Goal: Navigation & Orientation: Find specific page/section

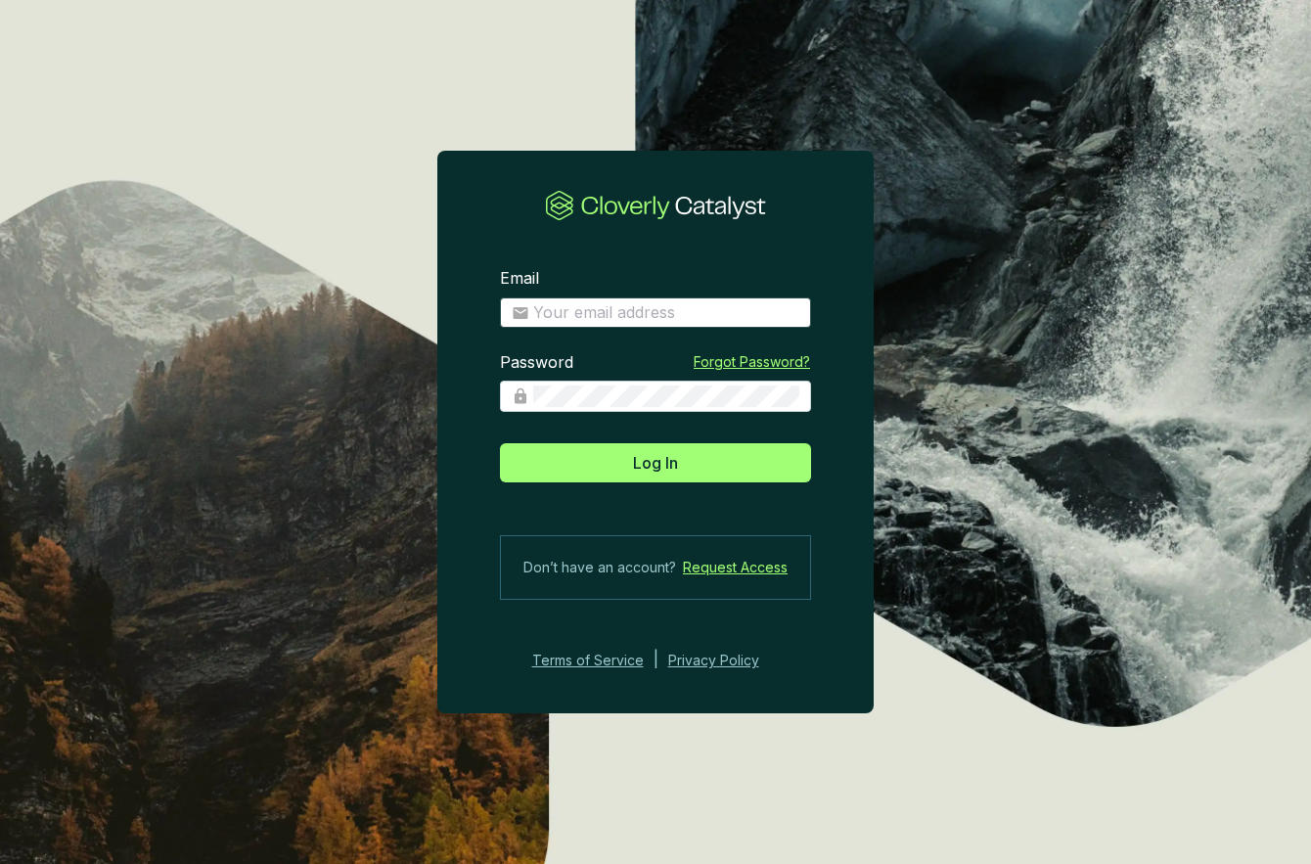
click at [608, 323] on span at bounding box center [655, 312] width 311 height 31
click at [613, 305] on input "Email" at bounding box center [666, 313] width 266 height 22
type input "[EMAIL_ADDRESS][DOMAIN_NAME]"
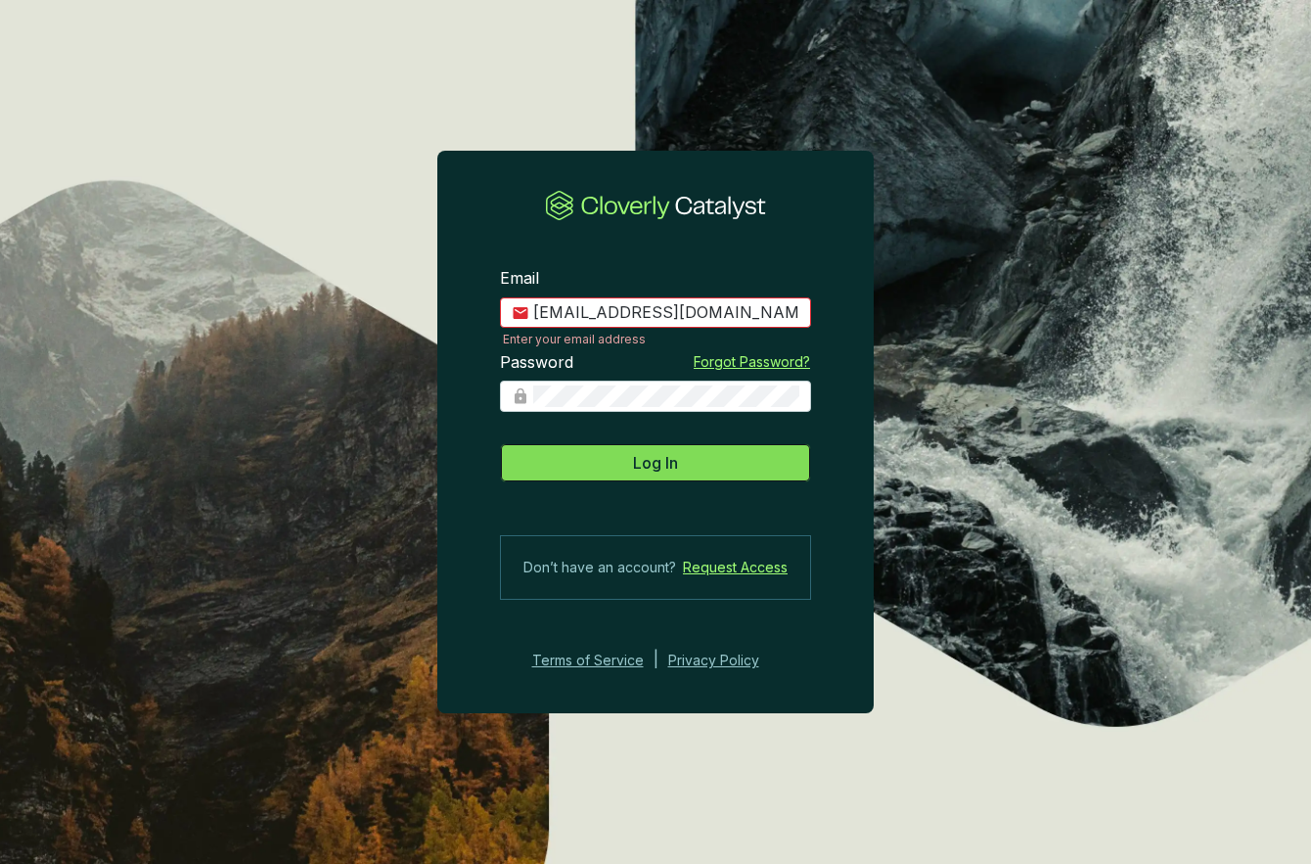
click at [700, 457] on button "Log In" at bounding box center [655, 462] width 311 height 39
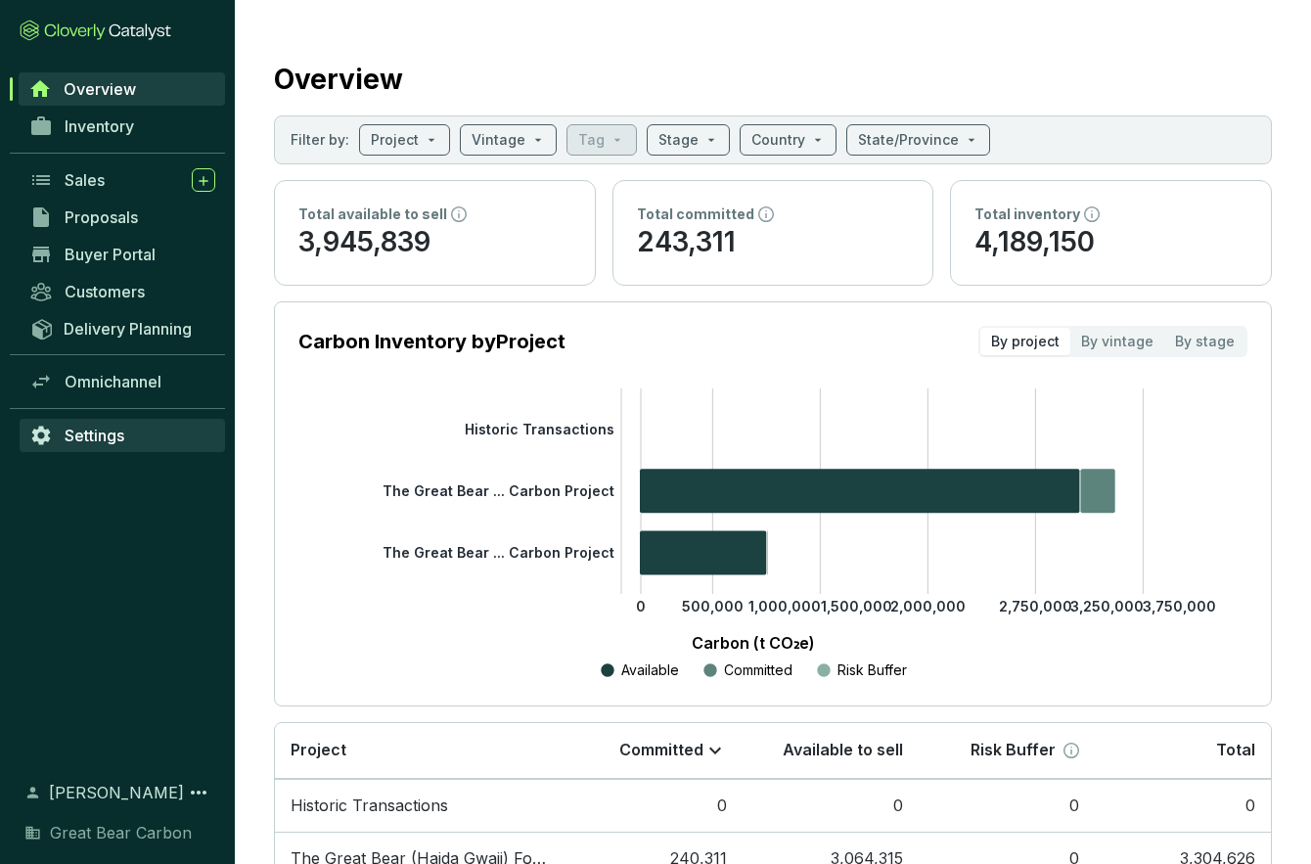
click at [122, 436] on span "Settings" at bounding box center [95, 436] width 60 height 20
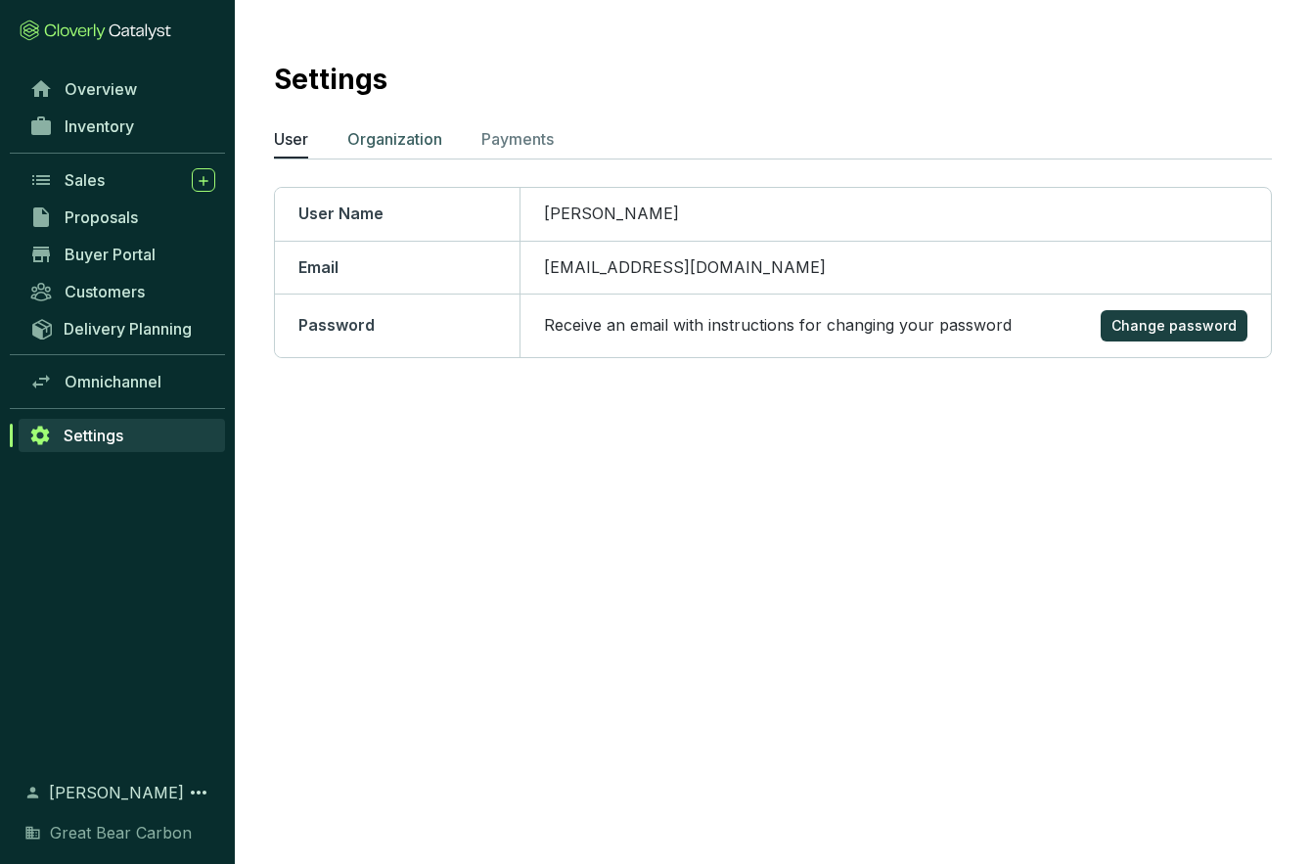
click at [406, 146] on p "Organization" at bounding box center [394, 138] width 95 height 23
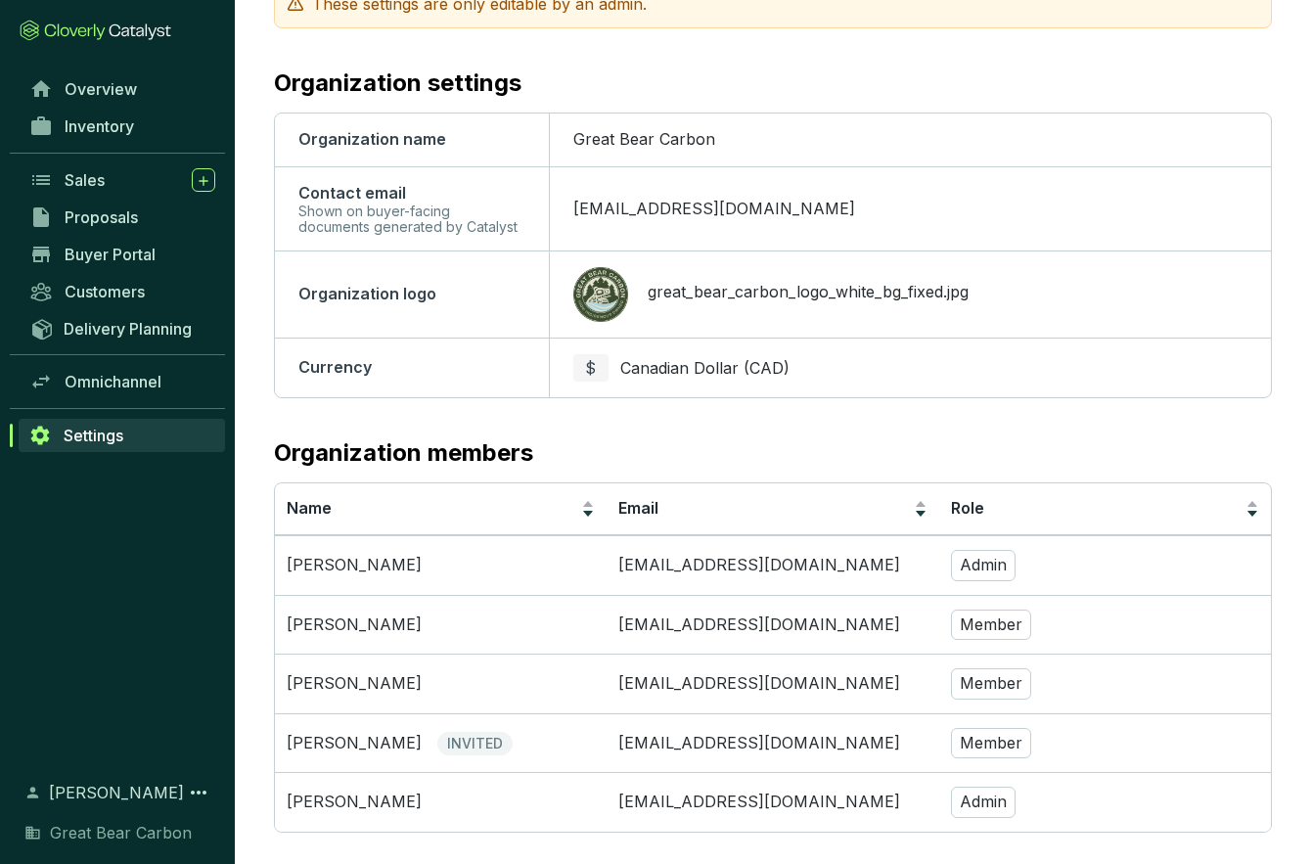
scroll to position [226, 0]
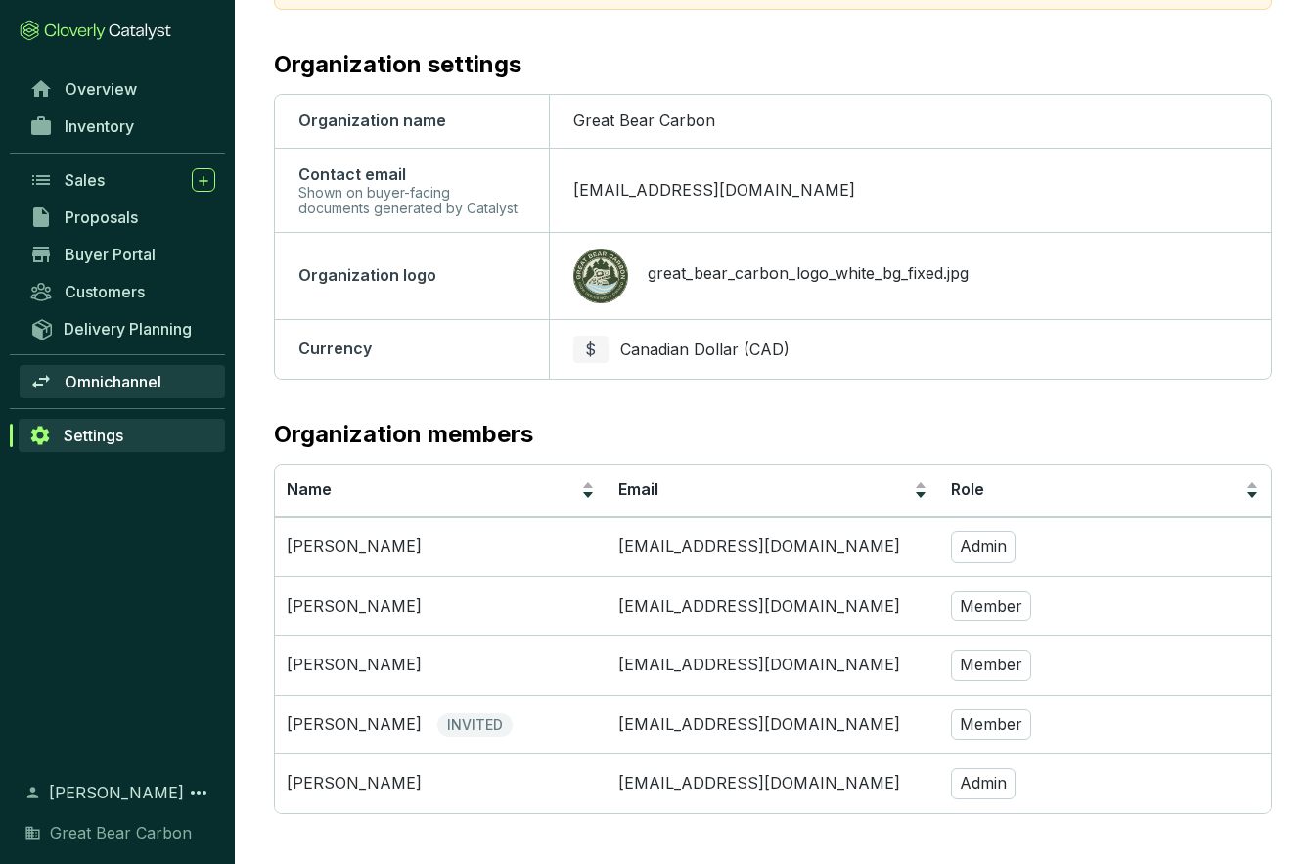
click at [96, 376] on span "Omnichannel" at bounding box center [113, 382] width 97 height 20
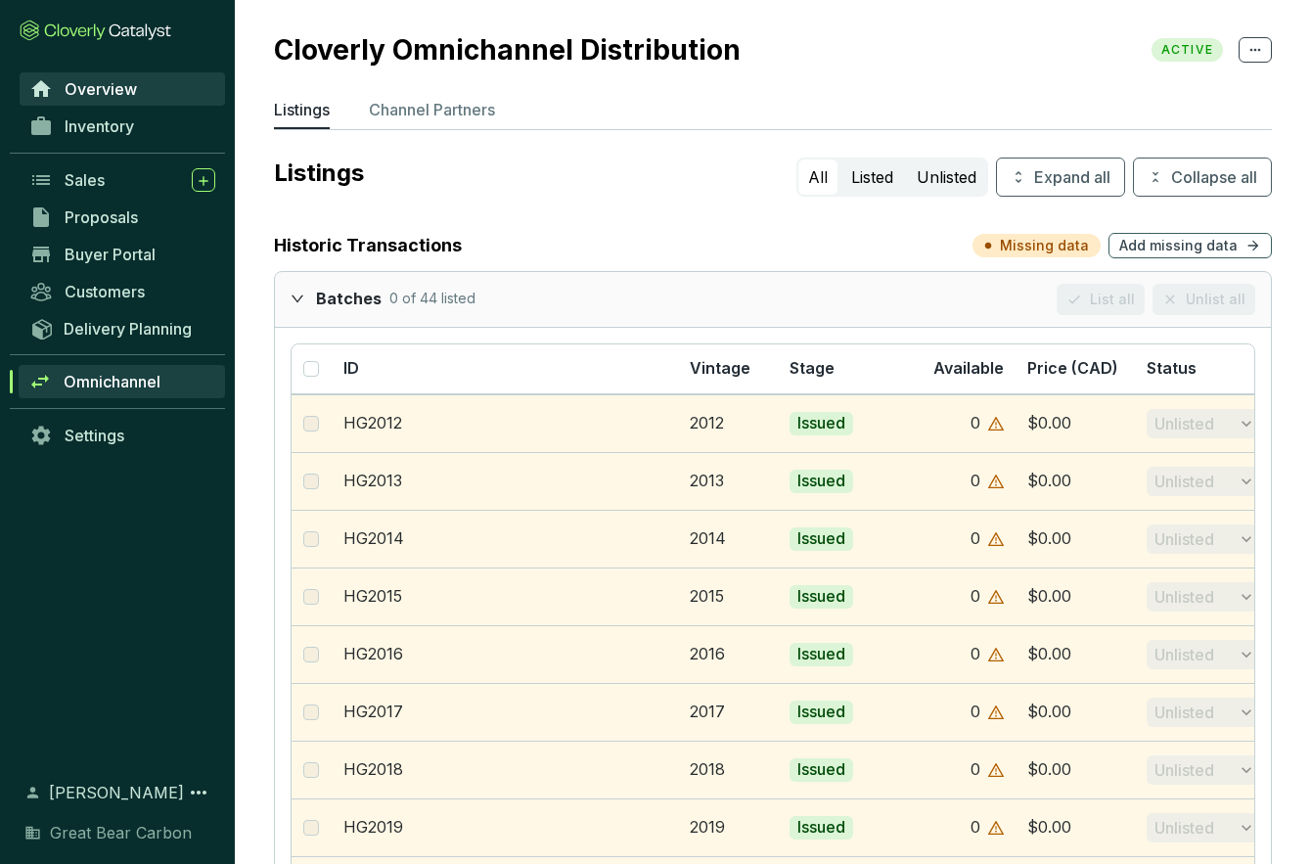
click at [74, 86] on span "Overview" at bounding box center [101, 89] width 72 height 20
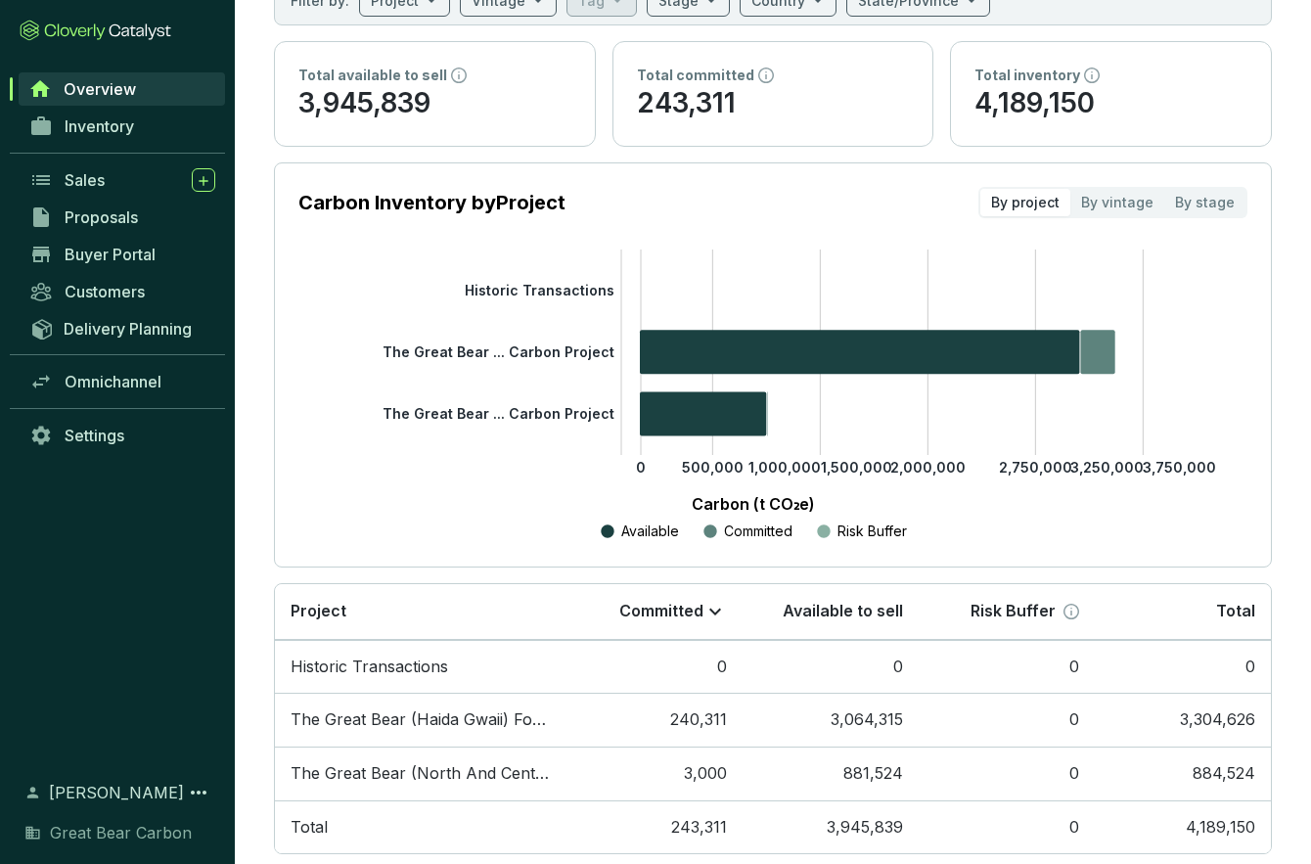
scroll to position [179, 0]
